Goal: Check status: Check status

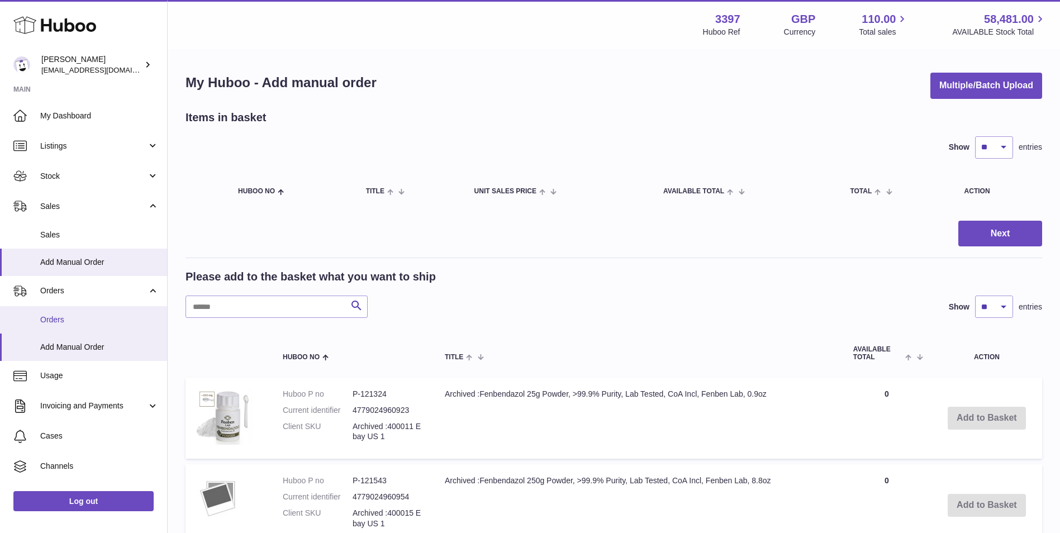
click at [59, 322] on span "Orders" at bounding box center [99, 319] width 118 height 11
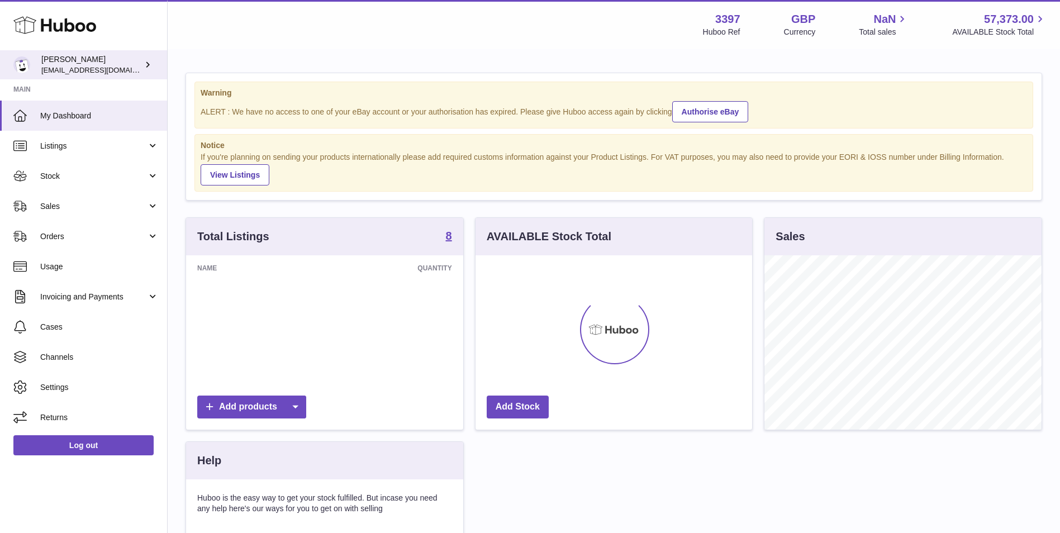
scroll to position [174, 276]
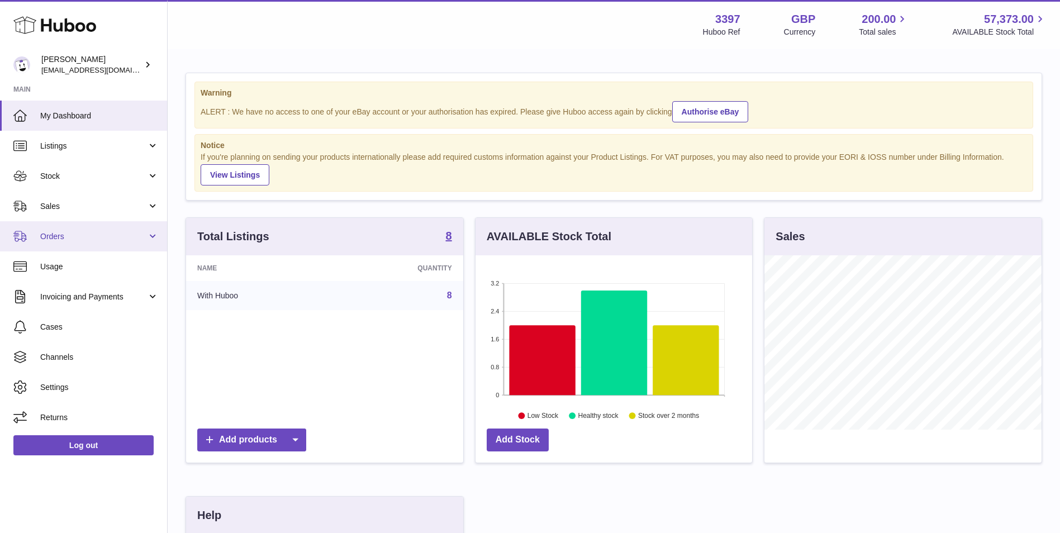
click at [62, 242] on link "Orders" at bounding box center [83, 236] width 167 height 30
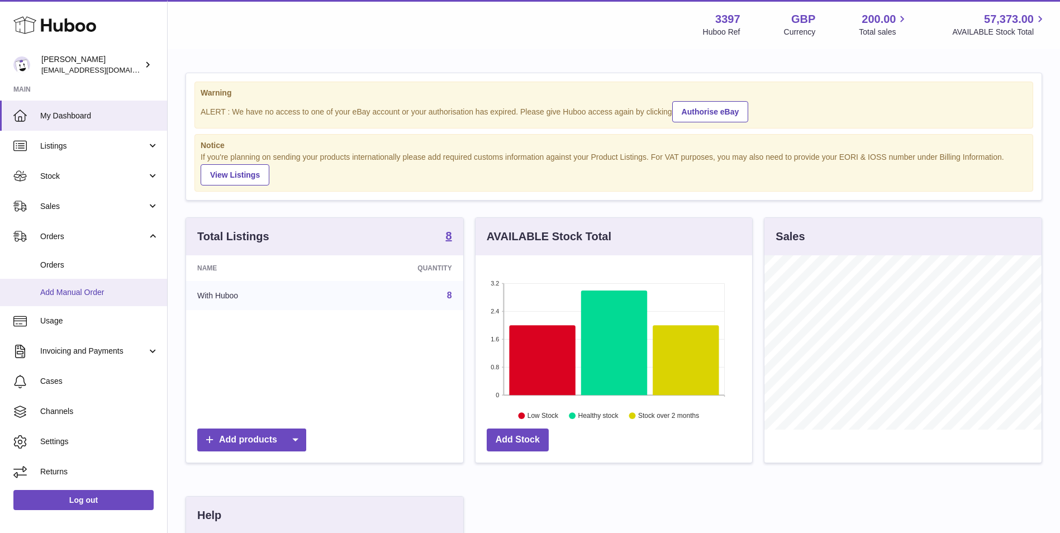
click at [66, 287] on span "Add Manual Order" at bounding box center [99, 292] width 118 height 11
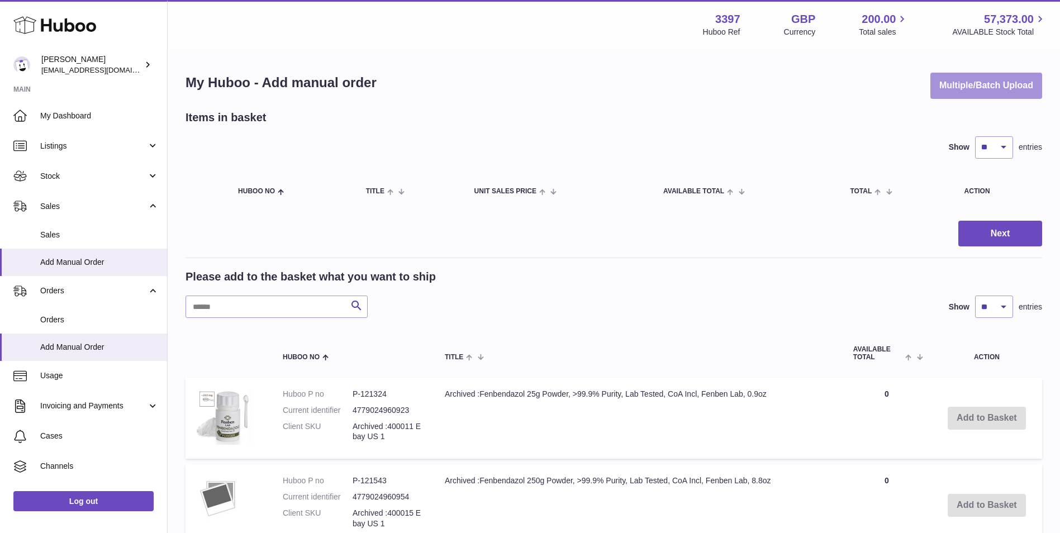
click at [989, 89] on button "Multiple/Batch Upload" at bounding box center [986, 86] width 112 height 26
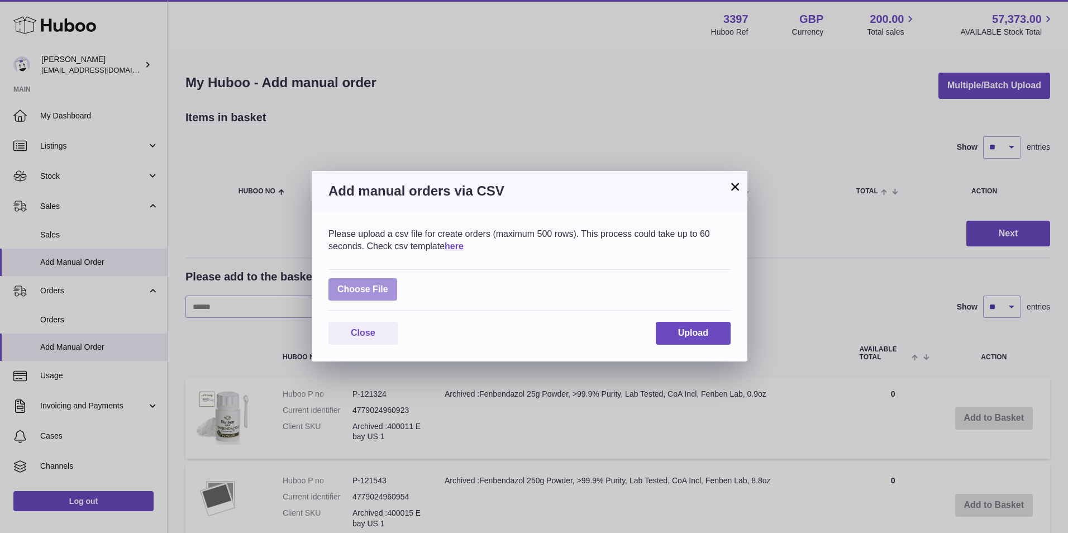
click at [351, 291] on label at bounding box center [362, 289] width 69 height 23
click at [388, 284] on input "file" at bounding box center [388, 284] width 1 height 1
type input "**********"
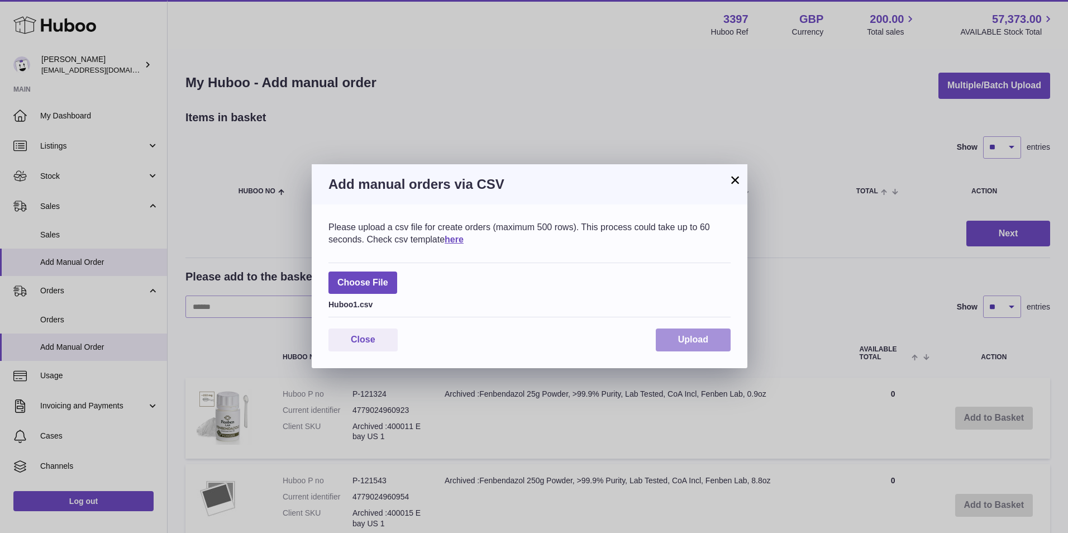
click at [699, 340] on span "Upload" at bounding box center [693, 339] width 30 height 9
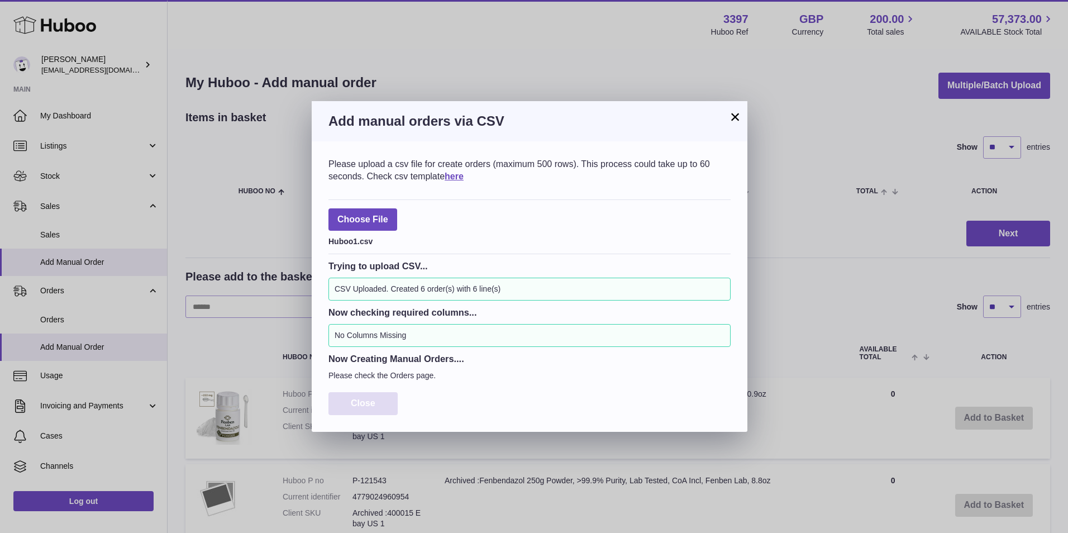
click at [374, 400] on span "Close" at bounding box center [363, 402] width 25 height 9
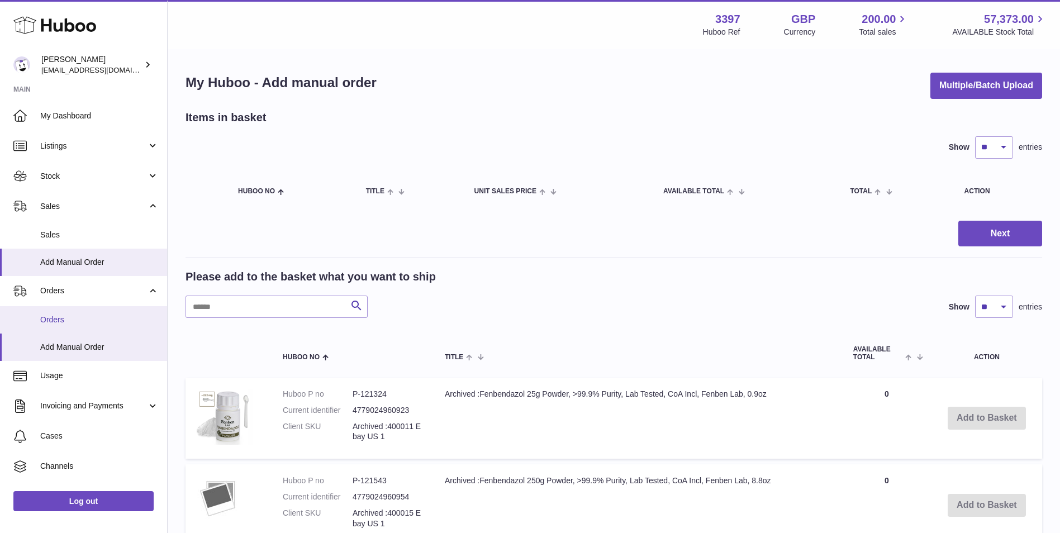
click at [56, 323] on span "Orders" at bounding box center [99, 319] width 118 height 11
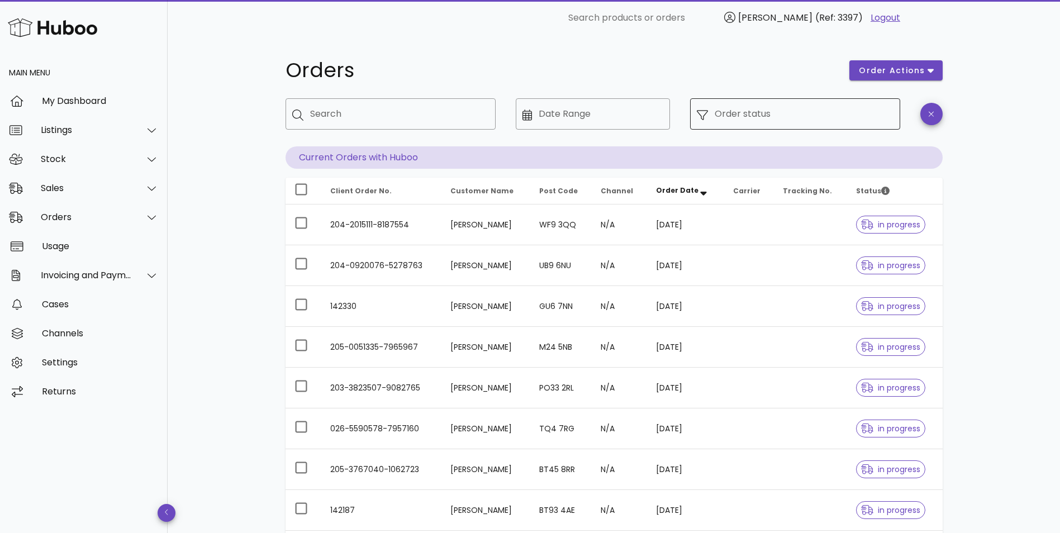
click at [824, 115] on input "Order status" at bounding box center [803, 114] width 179 height 18
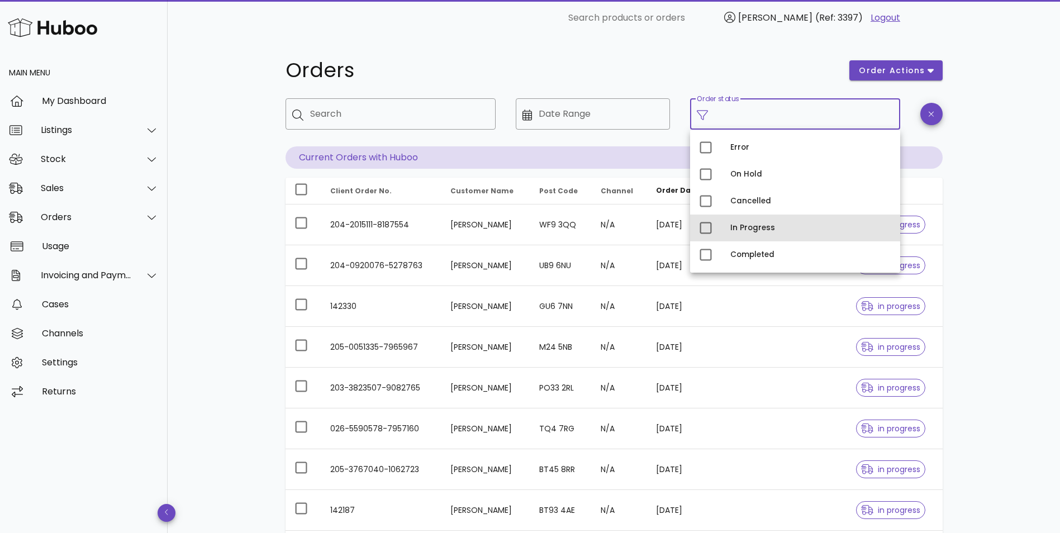
click at [752, 225] on div "In Progress" at bounding box center [810, 227] width 161 height 9
type input "**********"
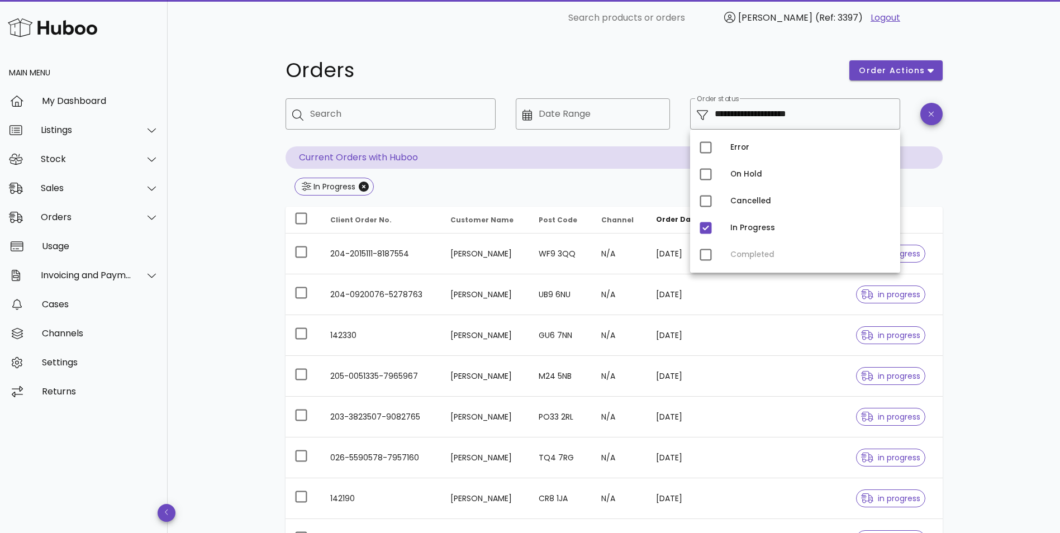
click at [995, 276] on div "**********" at bounding box center [614, 400] width 892 height 728
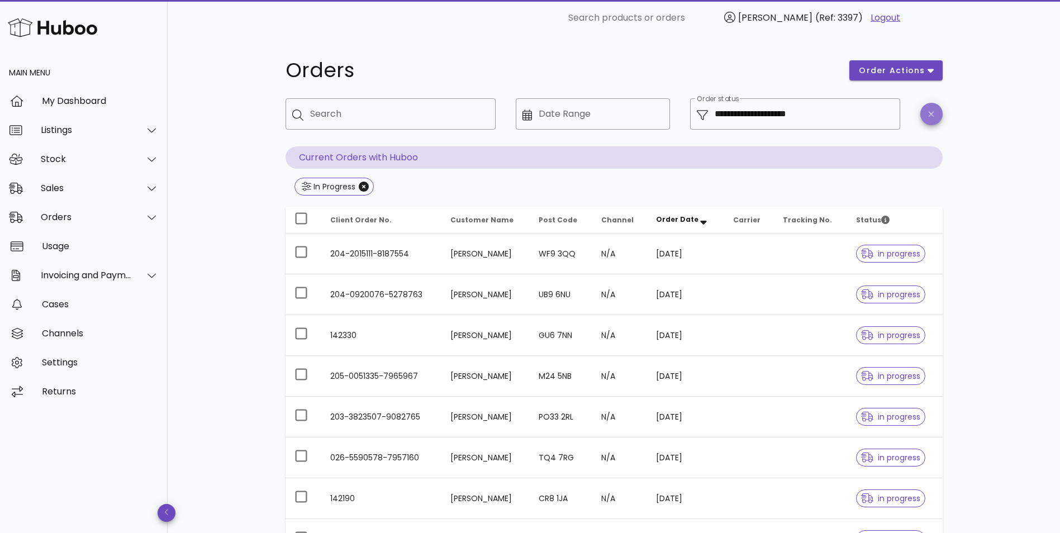
click at [930, 107] on button "button" at bounding box center [931, 114] width 22 height 22
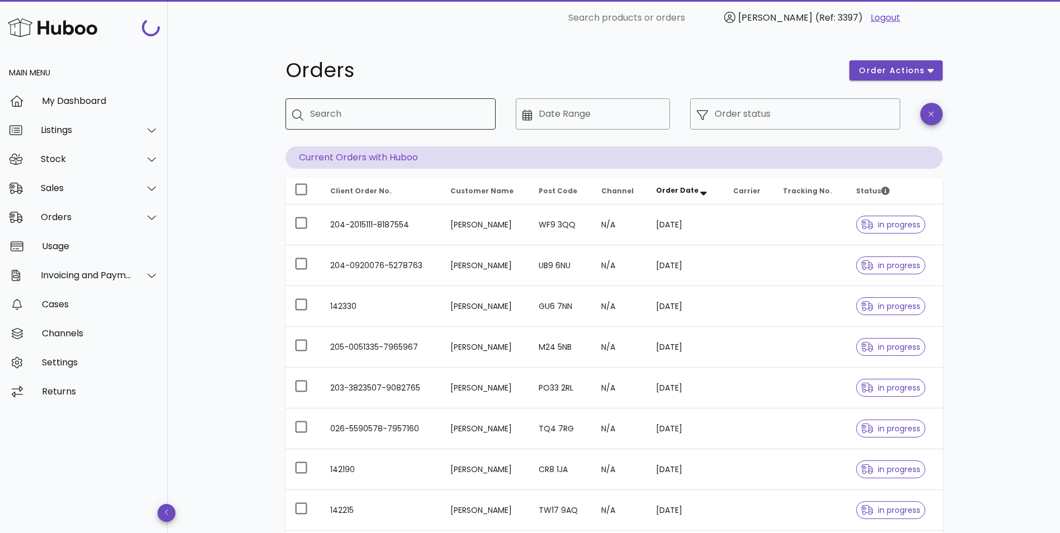
click at [454, 114] on input "Search" at bounding box center [398, 114] width 176 height 18
paste input "**********"
type input "**********"
click at [408, 54] on div "Orders" at bounding box center [561, 71] width 564 height 34
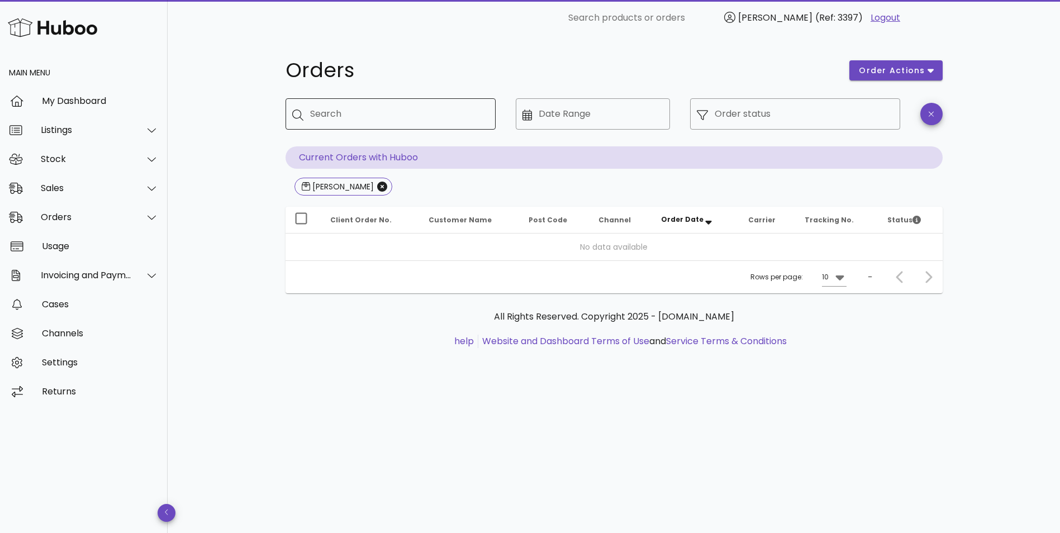
click at [411, 118] on input "Search" at bounding box center [398, 114] width 176 height 18
click at [743, 113] on input "Order status" at bounding box center [803, 114] width 179 height 18
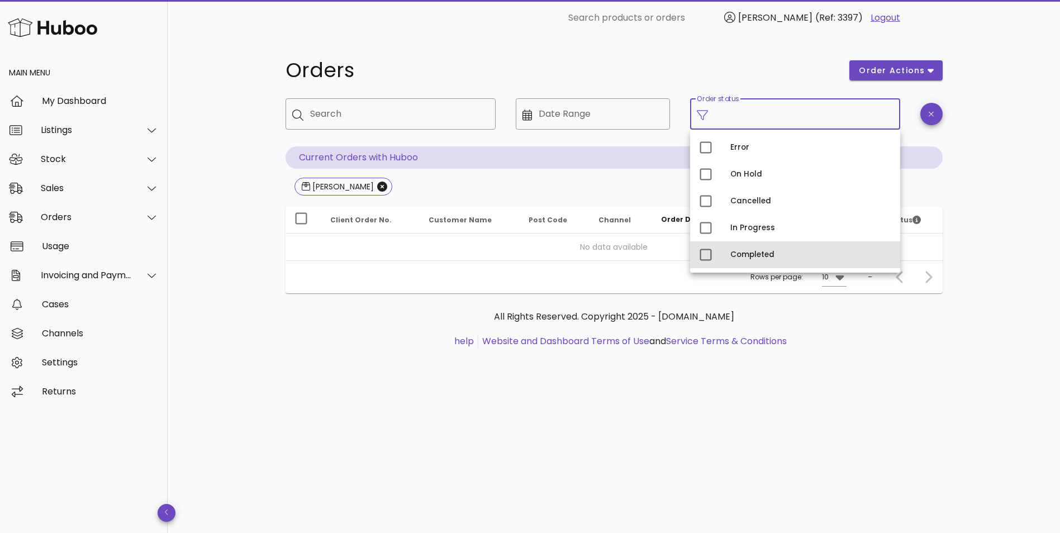
click at [736, 246] on div "Completed" at bounding box center [810, 255] width 161 height 18
type input "**********"
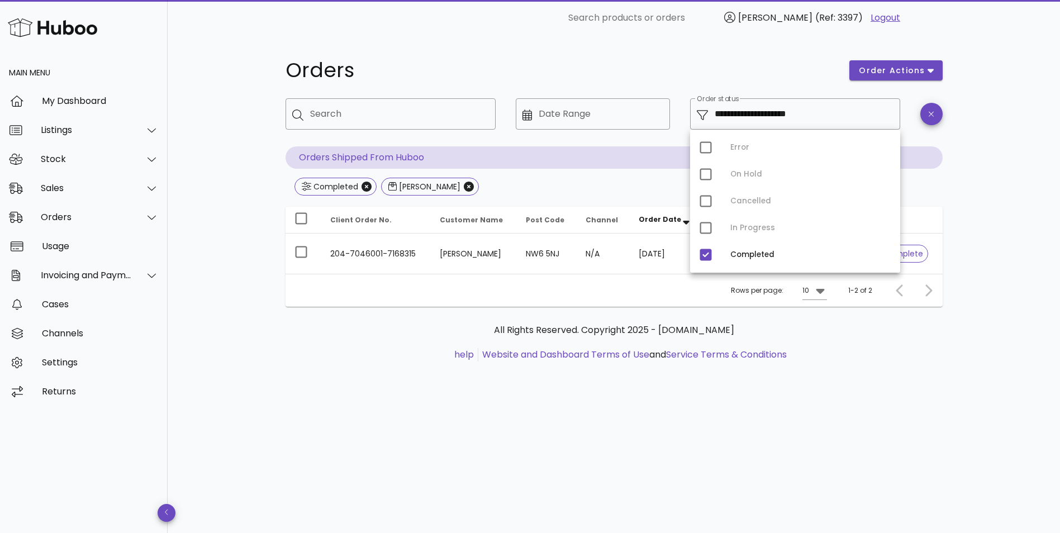
click at [826, 360] on ul "help Website and Dashboard Terms of Use and Service Terms & Conditions" at bounding box center [613, 354] width 639 height 13
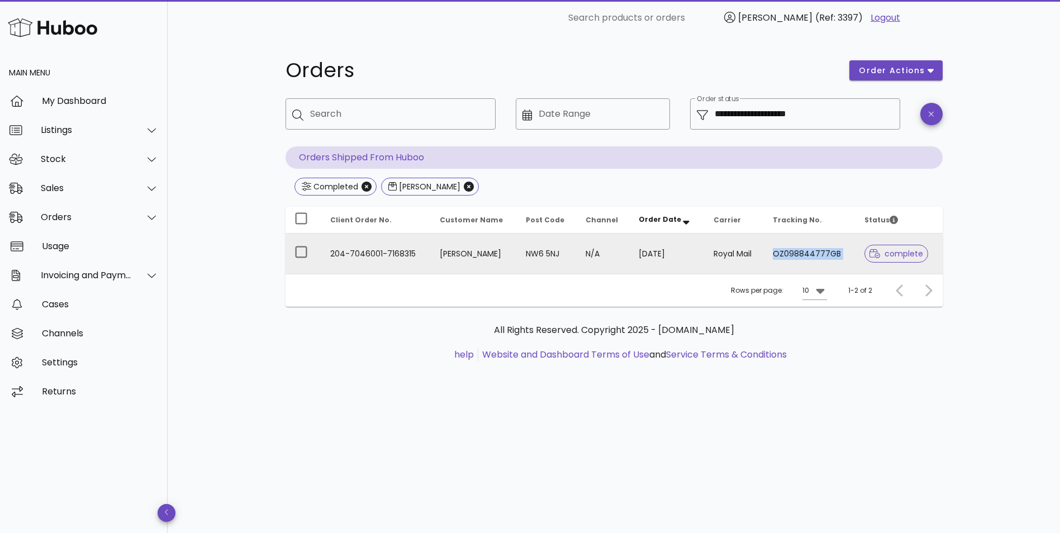
drag, startPoint x: 854, startPoint y: 257, endPoint x: 770, endPoint y: 261, distance: 83.9
click at [770, 261] on tr "204-7046001-7168315 Anjola Adedayo NW6 5NJ N/A 05/09/2025 Royal Mail OZ09884477…" at bounding box center [613, 253] width 657 height 40
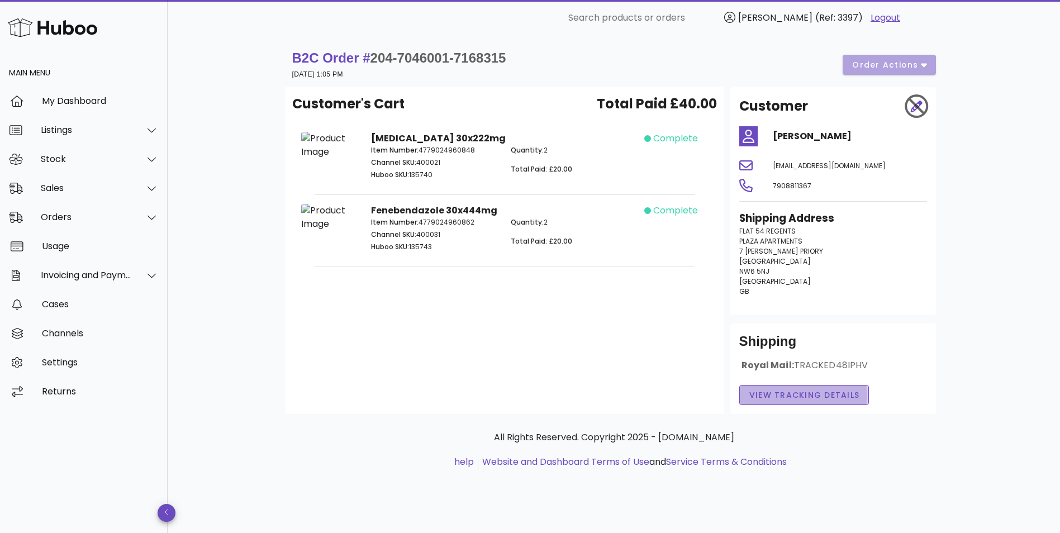
click at [785, 399] on span "View Tracking details" at bounding box center [803, 395] width 111 height 12
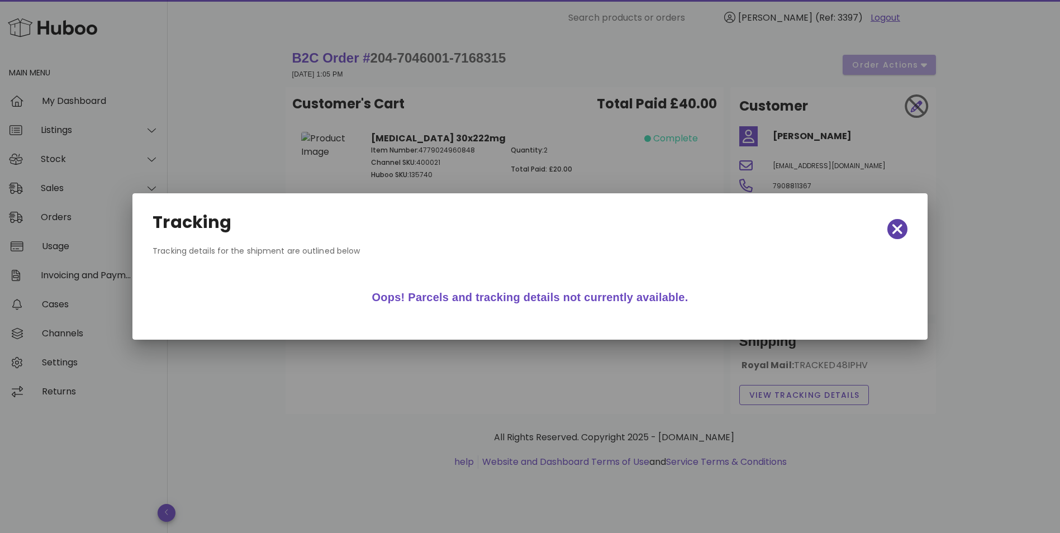
click at [894, 227] on icon "button" at bounding box center [897, 229] width 10 height 10
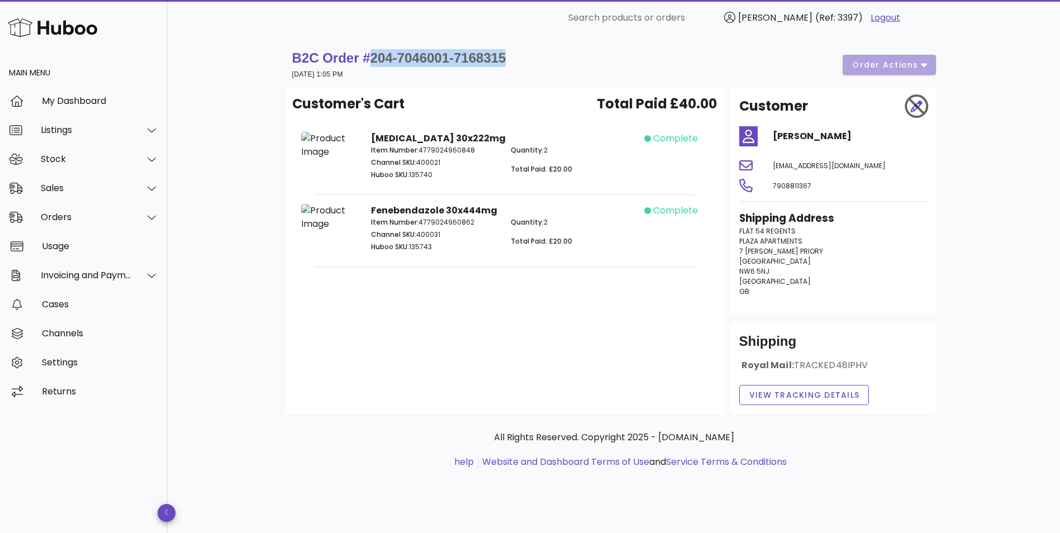
drag, startPoint x: 532, startPoint y: 53, endPoint x: 368, endPoint y: 59, distance: 163.8
click at [368, 59] on div "B2C Order # 204-7046001-7168315 05 September 2025 at 1:05 PM order actions" at bounding box center [613, 64] width 643 height 31
copy span "204-7046001-7168315"
click at [60, 195] on div "Sales" at bounding box center [84, 188] width 168 height 29
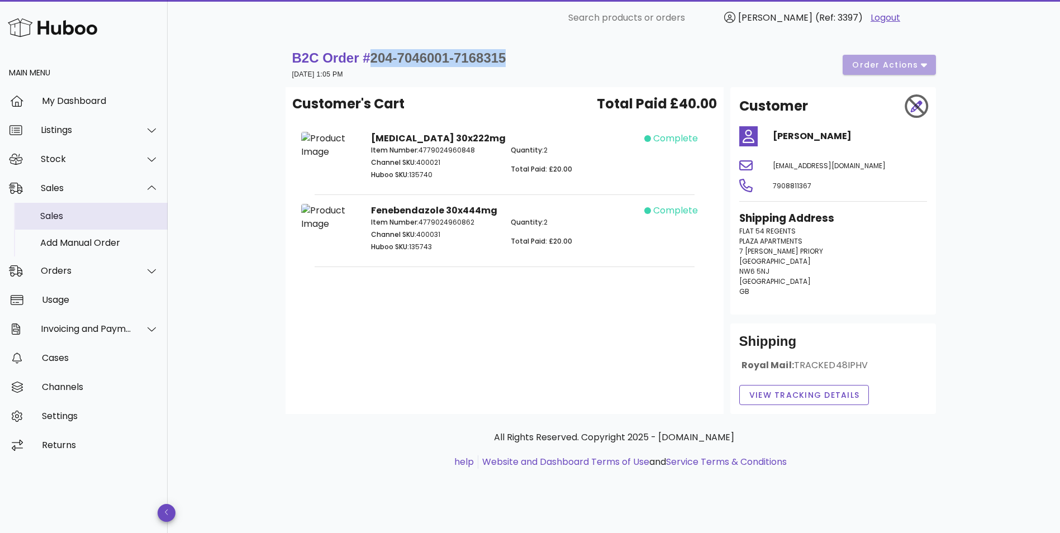
click at [60, 215] on div "Sales" at bounding box center [99, 216] width 118 height 11
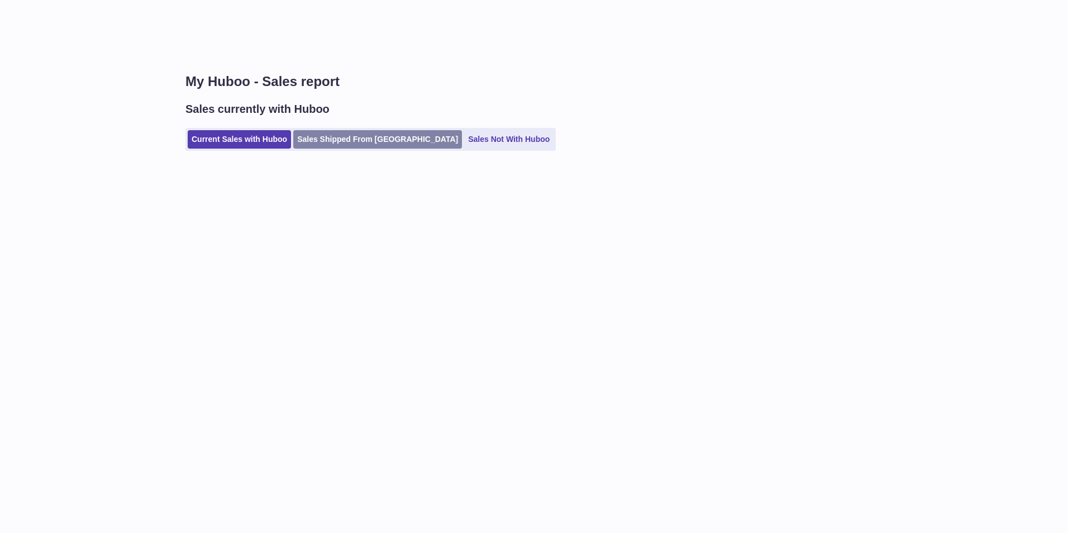
click at [338, 139] on link "Sales Shipped From Huboo" at bounding box center [377, 139] width 169 height 18
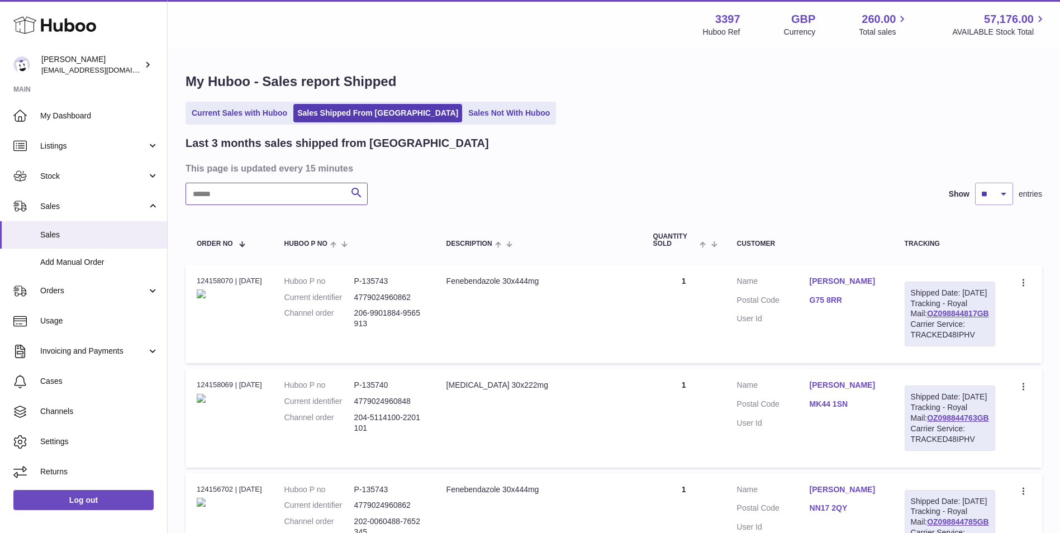
click at [280, 193] on input "text" at bounding box center [276, 194] width 182 height 22
paste input "**********"
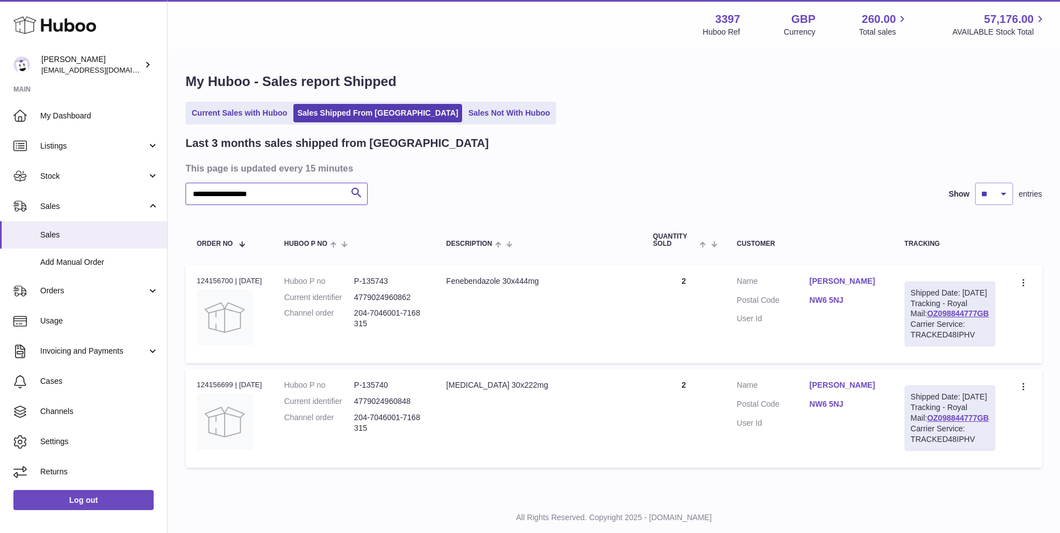
type input "**********"
drag, startPoint x: 982, startPoint y: 322, endPoint x: 909, endPoint y: 326, distance: 73.3
click at [909, 326] on div "Shipped Date: [DATE] Tracking - Royal Mail: OZ098844777GB Carrier Service: TRAC…" at bounding box center [949, 313] width 90 height 65
copy link "OZ098844777GB"
